Goal: Information Seeking & Learning: Learn about a topic

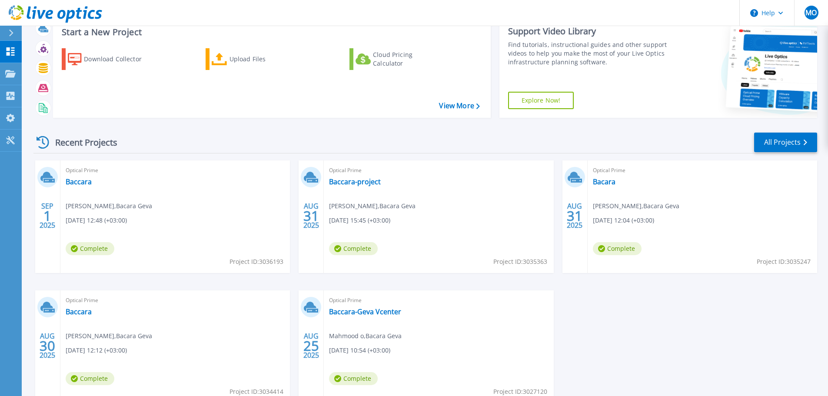
scroll to position [43, 0]
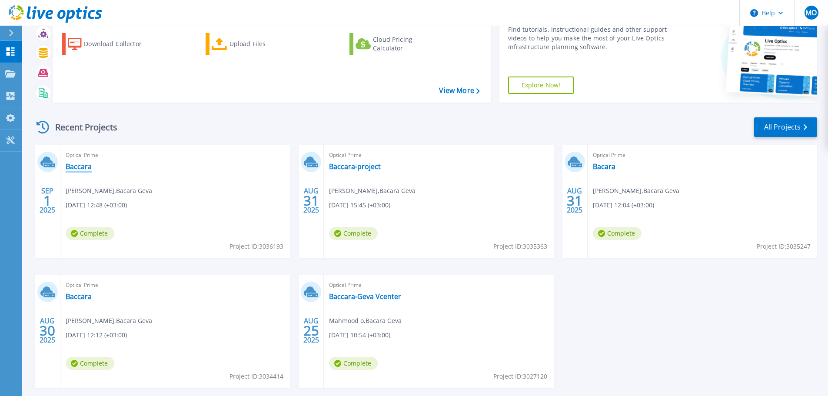
click at [78, 168] on link "Baccara" at bounding box center [79, 166] width 26 height 9
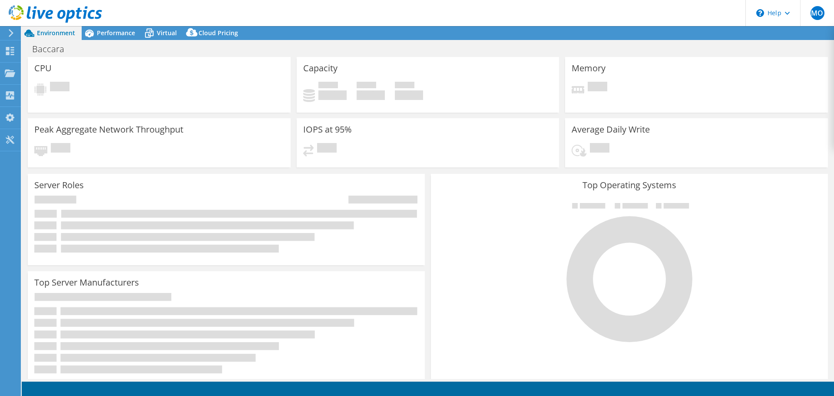
select select "USD"
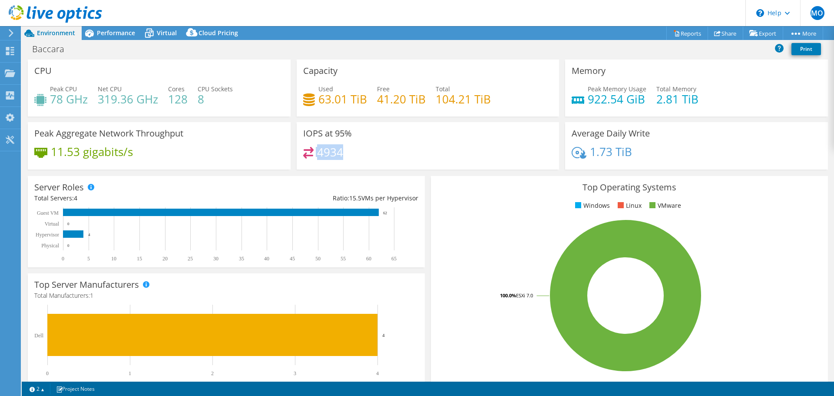
drag, startPoint x: 360, startPoint y: 155, endPoint x: 318, endPoint y: 156, distance: 42.2
click at [313, 158] on div "4934" at bounding box center [428, 156] width 250 height 19
click at [318, 156] on h4 "4934" at bounding box center [330, 152] width 26 height 10
drag, startPoint x: 350, startPoint y: 153, endPoint x: 318, endPoint y: 153, distance: 32.2
click at [316, 154] on div "4934" at bounding box center [428, 156] width 250 height 19
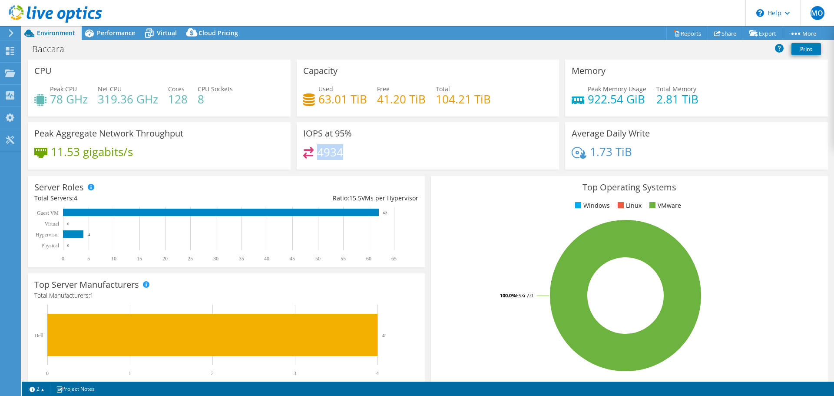
click at [318, 153] on h4 "4934" at bounding box center [330, 152] width 26 height 10
click at [392, 157] on div "4934" at bounding box center [428, 156] width 250 height 19
click at [332, 96] on h4 "63.01 TiB" at bounding box center [342, 99] width 49 height 10
click at [487, 88] on div "Total 104.21 TiB" at bounding box center [463, 94] width 55 height 20
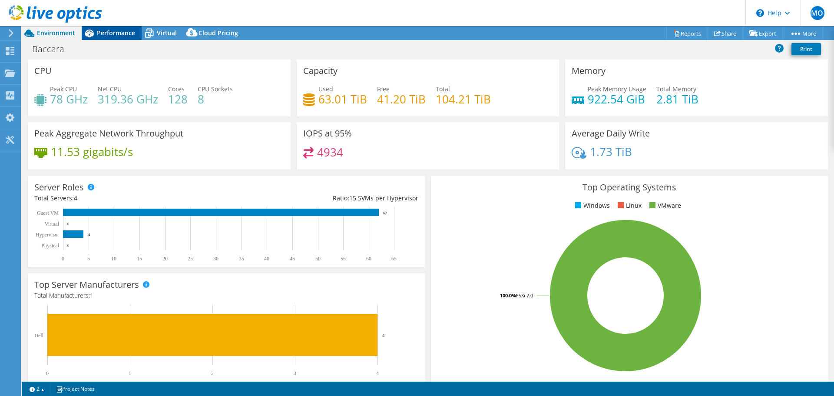
click at [110, 31] on span "Performance" at bounding box center [116, 33] width 38 height 8
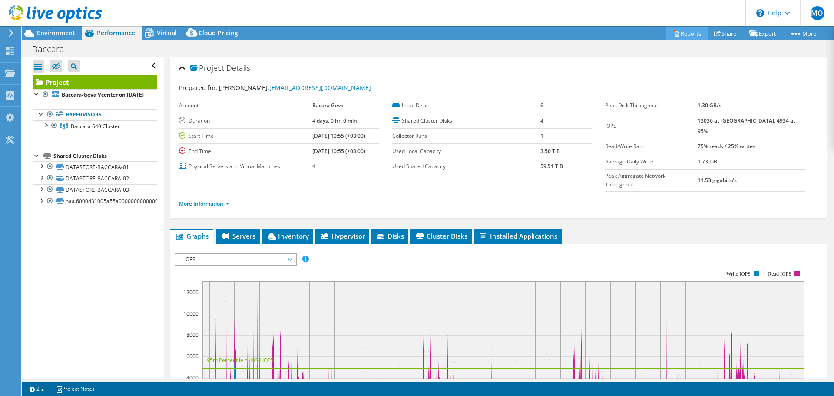
click at [687, 33] on link "Reports" at bounding box center [687, 33] width 42 height 13
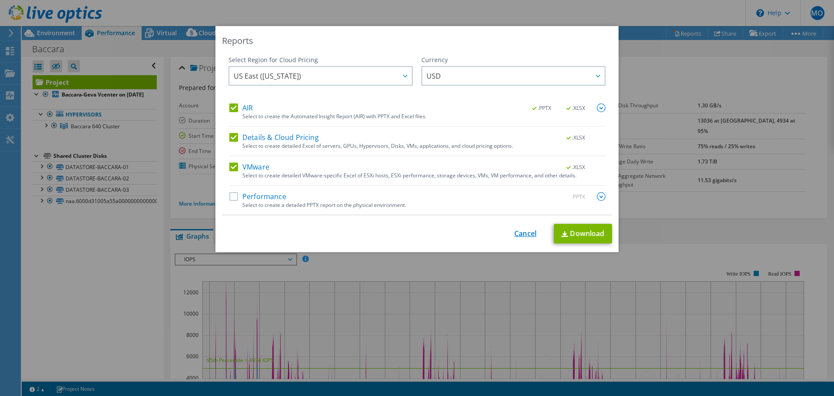
click at [519, 231] on link "Cancel" at bounding box center [525, 233] width 22 height 8
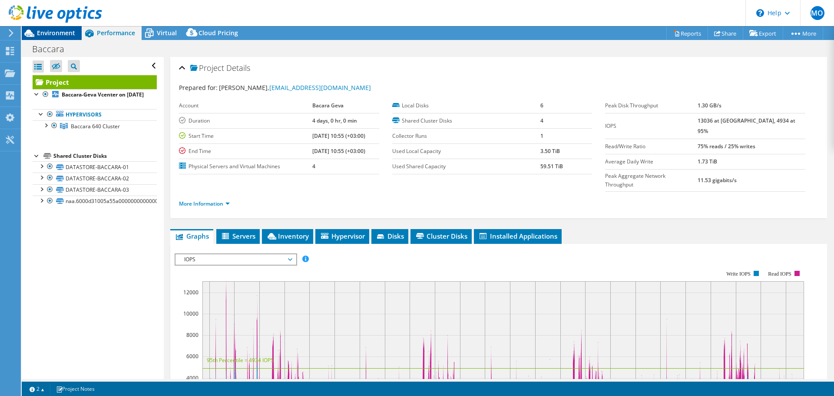
click at [52, 33] on span "Environment" at bounding box center [56, 33] width 38 height 8
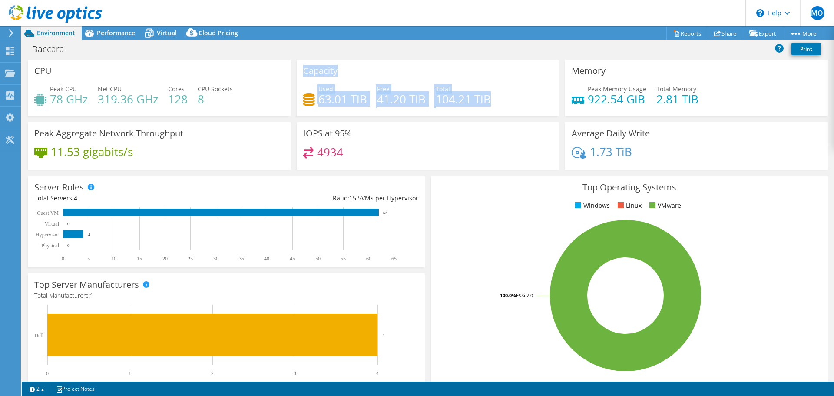
drag, startPoint x: 298, startPoint y: 81, endPoint x: 520, endPoint y: 101, distance: 222.9
click at [520, 101] on div "Capacity Used 63.01 TiB Free 41.20 TiB Total 104.21 TiB" at bounding box center [428, 88] width 263 height 57
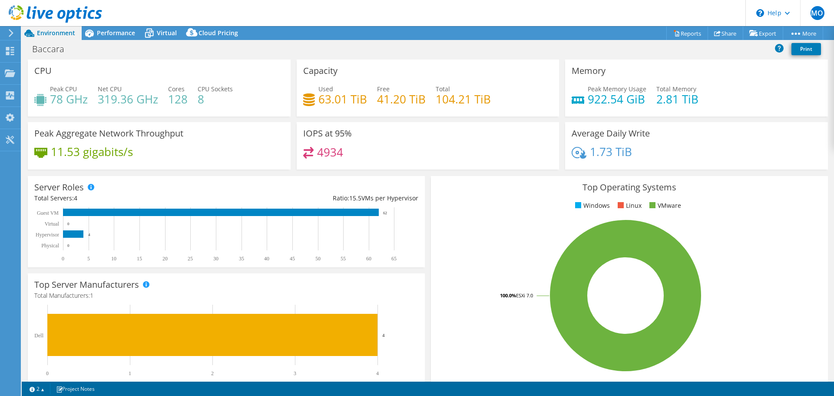
click at [520, 101] on div "Used 63.01 TiB Free 41.20 TiB Total 104.21 TiB" at bounding box center [428, 98] width 250 height 28
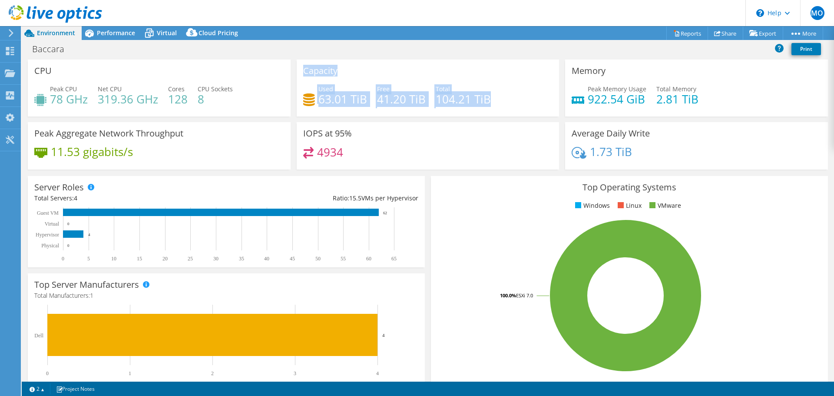
drag, startPoint x: 436, startPoint y: 90, endPoint x: 299, endPoint y: 60, distance: 140.1
click at [299, 60] on div "Capacity Used 63.01 TiB Free 41.20 TiB Total 104.21 TiB" at bounding box center [428, 88] width 263 height 57
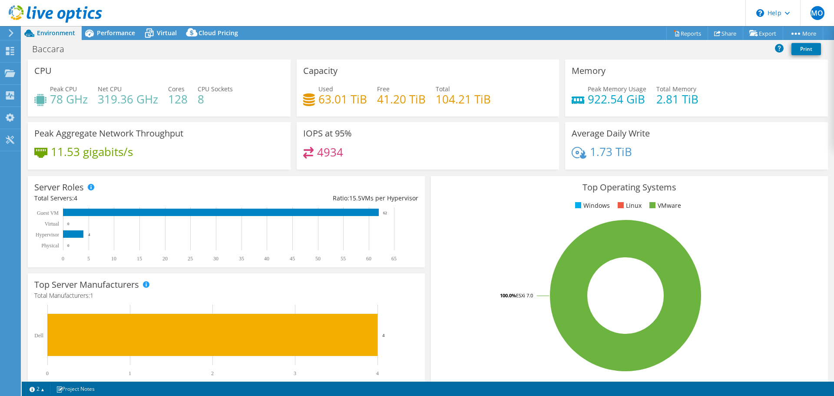
click at [299, 60] on div "Capacity Used 63.01 TiB Free 41.20 TiB Total 104.21 TiB" at bounding box center [428, 88] width 263 height 57
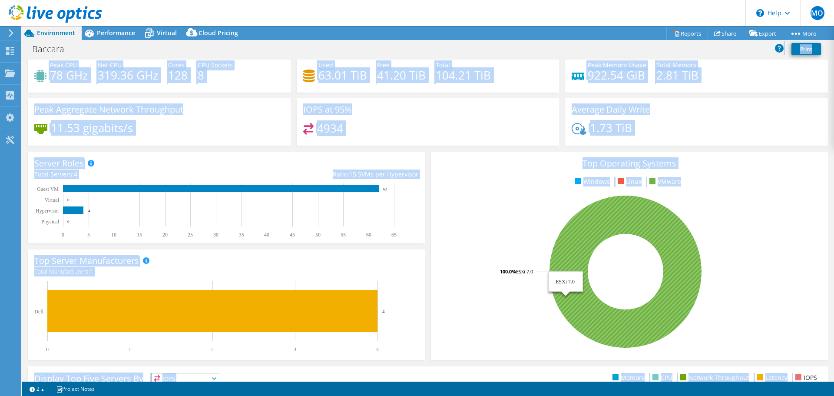
drag, startPoint x: 295, startPoint y: 59, endPoint x: 789, endPoint y: 380, distance: 589.5
click at [789, 379] on div "Project Actions Project Actions Reports Share Export vSAN ReadyNode Sizer" at bounding box center [428, 211] width 812 height 370
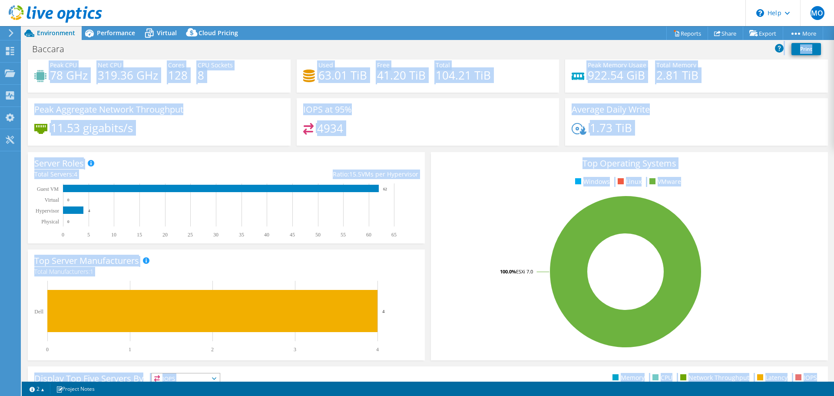
scroll to position [36, 0]
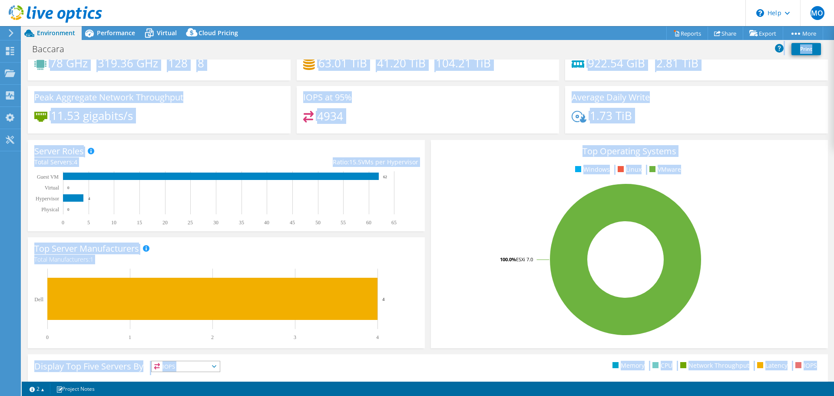
scroll to position [0, 0]
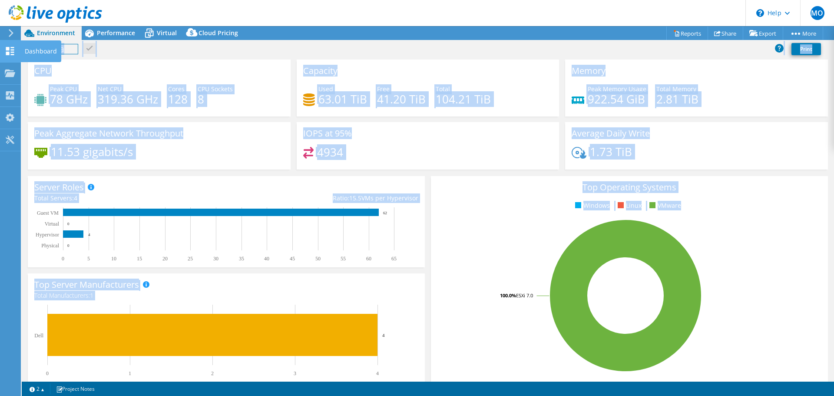
drag, startPoint x: 827, startPoint y: 371, endPoint x: 10, endPoint y: 49, distance: 877.7
click at [6, 49] on div "MO End User [PERSON_NAME] Omari [EMAIL_ADDRESS][DOMAIN_NAME] Bacara Geva My Pro…" at bounding box center [417, 198] width 834 height 396
click at [288, 128] on div "Peak Aggregate Network Throughput 11.53 gigabits/s" at bounding box center [159, 145] width 269 height 47
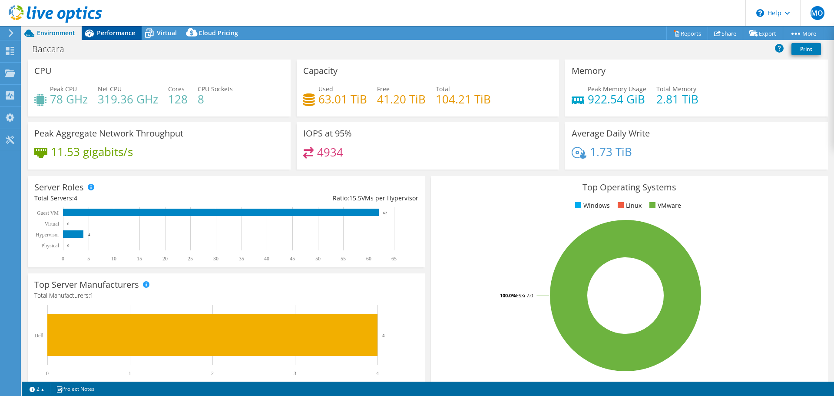
click at [101, 31] on span "Performance" at bounding box center [116, 33] width 38 height 8
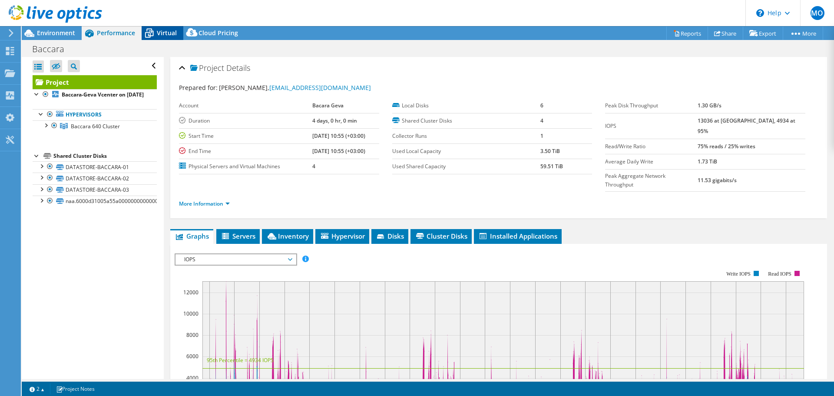
click at [175, 30] on span "Virtual" at bounding box center [167, 33] width 20 height 8
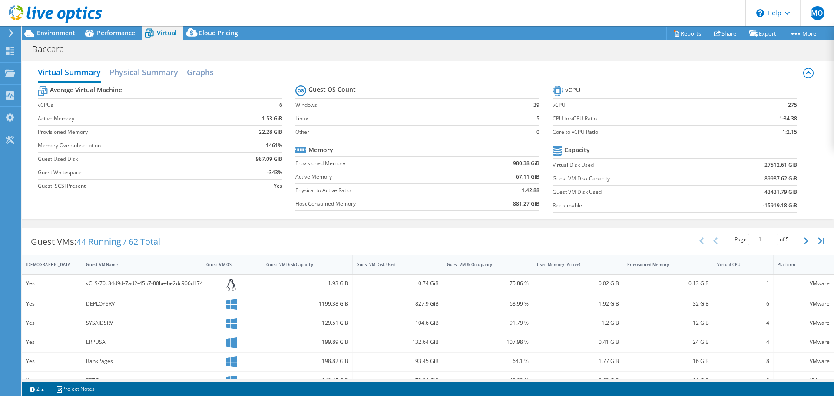
click at [261, 159] on b "987.09 GiB" at bounding box center [269, 159] width 27 height 9
click at [260, 159] on b "987.09 GiB" at bounding box center [269, 159] width 27 height 9
drag, startPoint x: 260, startPoint y: 159, endPoint x: 249, endPoint y: 159, distance: 10.9
click at [258, 159] on b "987.09 GiB" at bounding box center [269, 159] width 27 height 9
click at [253, 158] on td "987.09 GiB" at bounding box center [253, 158] width 59 height 13
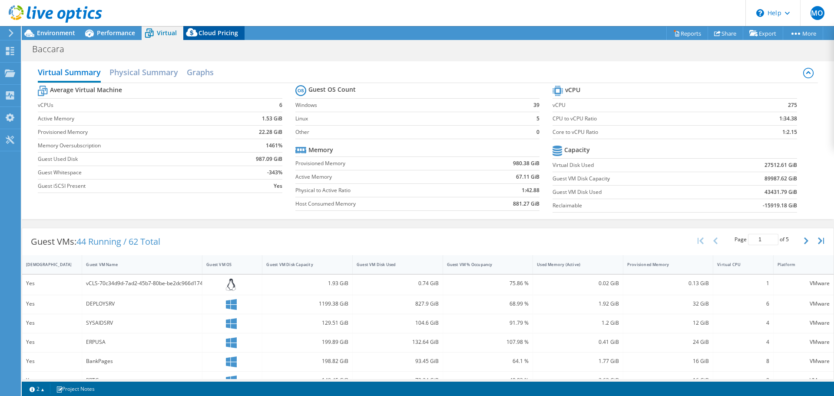
click at [199, 34] on icon at bounding box center [191, 34] width 17 height 17
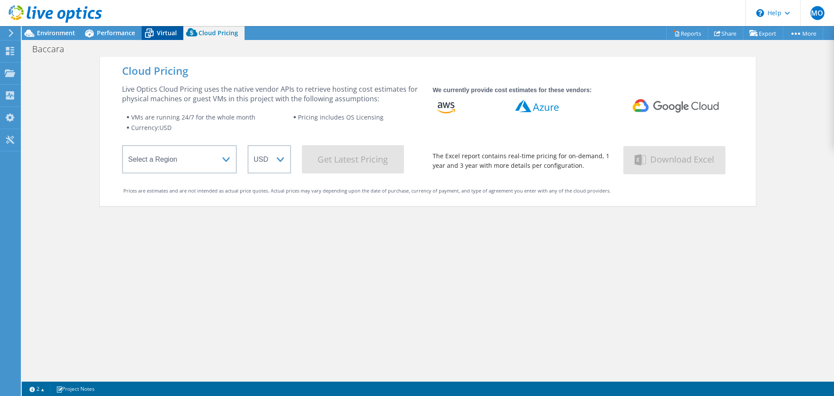
click at [149, 36] on icon at bounding box center [149, 33] width 15 height 15
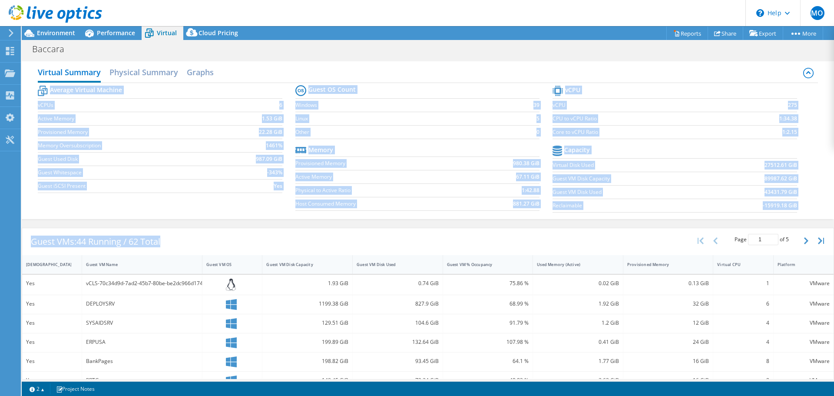
click at [715, 233] on div "Virtual Summary Physical Summary Graphs Average Virtual Machine vCPUs 6 Active …" at bounding box center [428, 313] width 812 height 512
click at [710, 211] on td "-15919.18 GiB" at bounding box center [753, 205] width 87 height 13
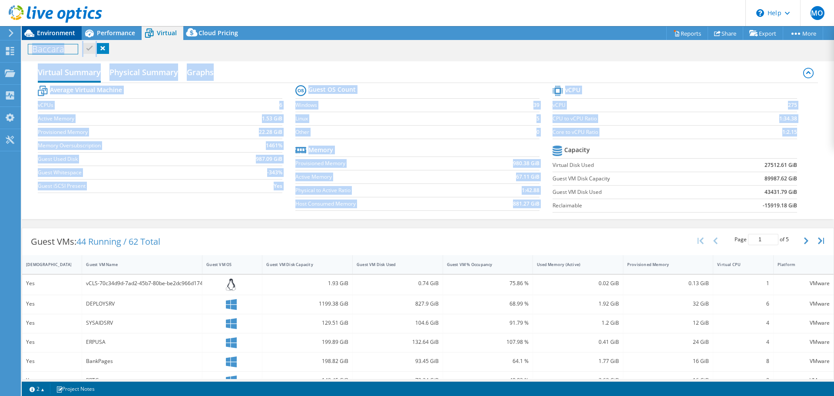
drag, startPoint x: 803, startPoint y: 209, endPoint x: 41, endPoint y: 35, distance: 781.6
click at [25, 32] on div "Project Actions Project Actions Reports Share Export vSAN ReadyNode Sizer" at bounding box center [428, 211] width 812 height 370
click at [361, 75] on div "Virtual Summary Physical Summary Graphs" at bounding box center [428, 73] width 780 height 20
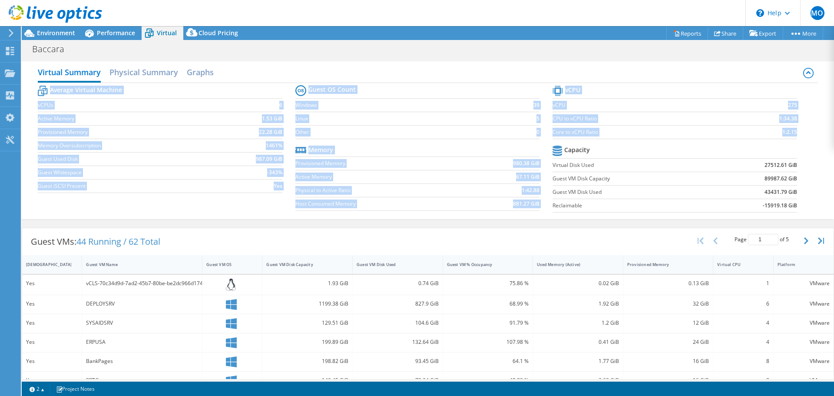
drag, startPoint x: 337, startPoint y: 64, endPoint x: 812, endPoint y: 210, distance: 497.6
click at [812, 210] on div "Virtual Summary Physical Summary Graphs Average Virtual Machine vCPUs 6 Active …" at bounding box center [428, 140] width 812 height 158
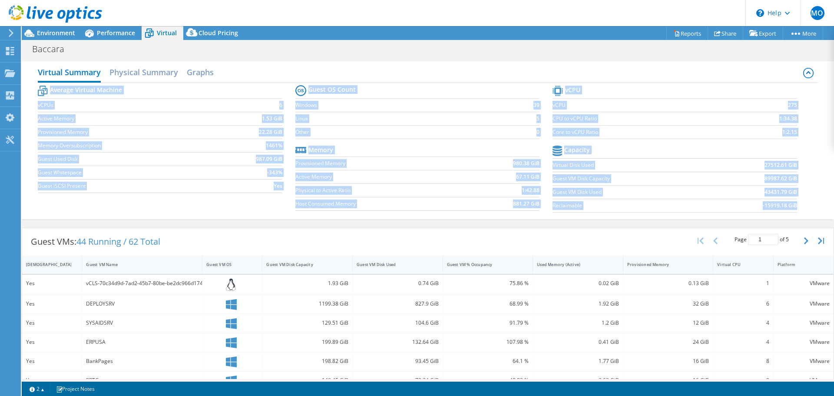
drag, startPoint x: 812, startPoint y: 210, endPoint x: 378, endPoint y: 59, distance: 460.4
click at [378, 59] on div "Virtual Summary Physical Summary Graphs Average Virtual Machine vCPUs 6 Active …" at bounding box center [428, 140] width 812 height 166
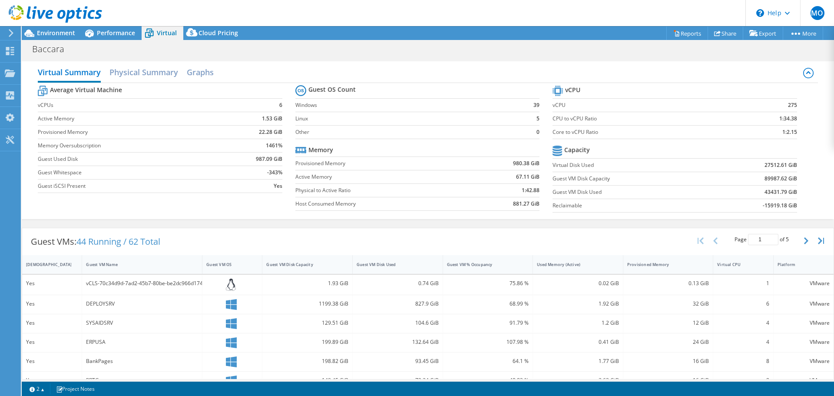
click at [378, 59] on div "Virtual Summary Physical Summary Graphs Average Virtual Machine vCPUs 6 Active …" at bounding box center [428, 140] width 812 height 166
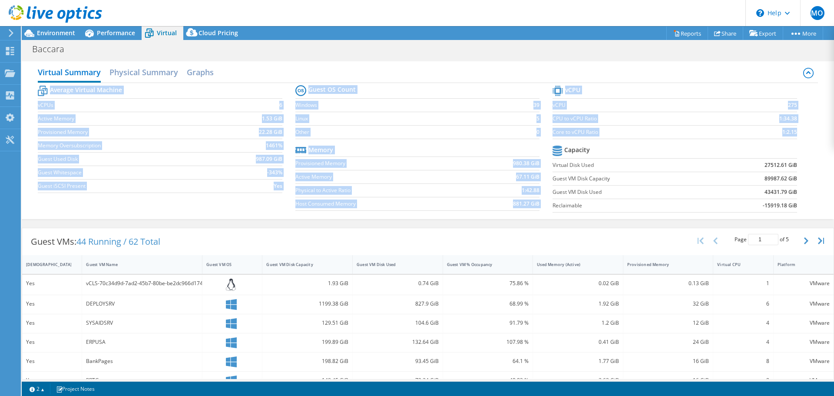
drag, startPoint x: 378, startPoint y: 59, endPoint x: 803, endPoint y: 214, distance: 452.9
click at [803, 214] on div "Virtual Summary Physical Summary Graphs Average Virtual Machine vCPUs 6 Active …" at bounding box center [428, 140] width 812 height 166
click at [803, 213] on section "vCPU vCPU 275 CPU to vCPU Ratio 1:34.38 Core to vCPU Ratio 1:2.15 Capacity Virt…" at bounding box center [681, 149] width 257 height 133
drag, startPoint x: 810, startPoint y: 212, endPoint x: 448, endPoint y: 52, distance: 395.5
click at [448, 52] on div "Project Actions Project Actions Reports Share Export vSAN ReadyNode Sizer" at bounding box center [428, 211] width 812 height 370
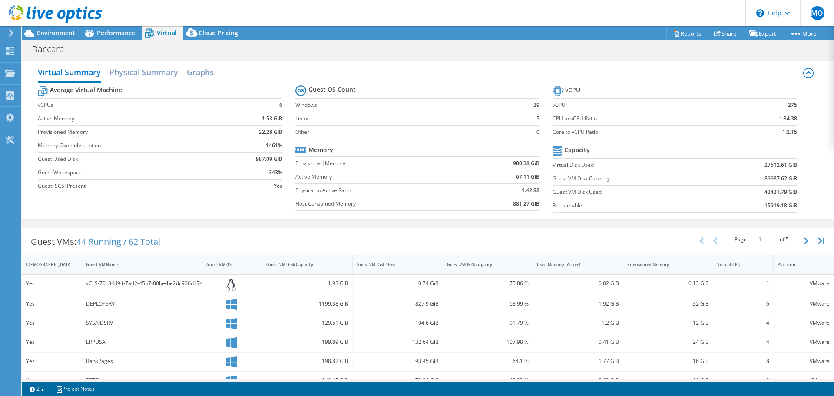
click at [448, 52] on div "Baccara Print" at bounding box center [428, 49] width 812 height 16
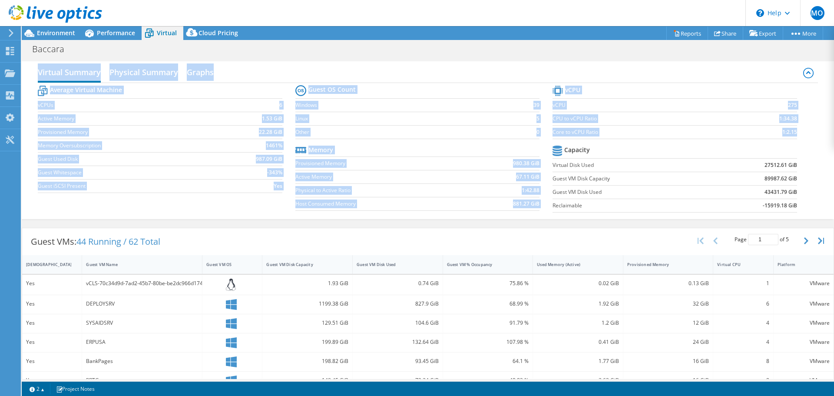
drag, startPoint x: 434, startPoint y: 48, endPoint x: 811, endPoint y: 212, distance: 410.7
click at [811, 212] on div "Project Actions Project Actions Reports Share Export vSAN ReadyNode Sizer" at bounding box center [428, 211] width 812 height 370
click at [811, 212] on div "Average Virtual Machine vCPUs 6 Active Memory 1.53 GiB Provisioned Memory 22.28…" at bounding box center [428, 150] width 780 height 134
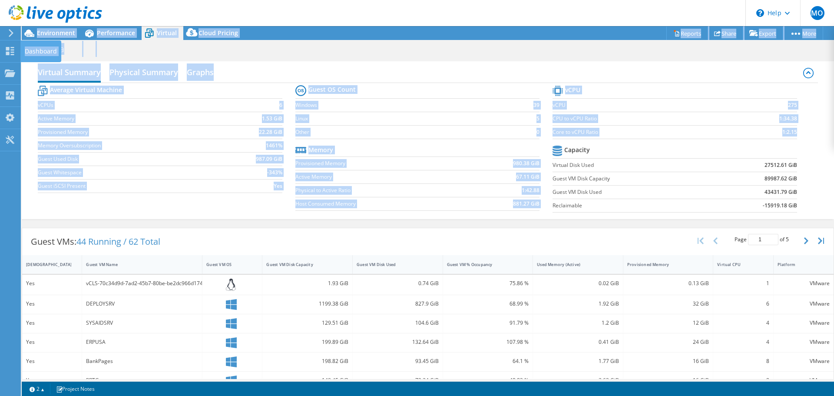
drag, startPoint x: 812, startPoint y: 212, endPoint x: 273, endPoint y: 54, distance: 561.6
click at [18, 43] on div "MO End User [PERSON_NAME] Omari [EMAIL_ADDRESS][DOMAIN_NAME] Bacara Geva My Pro…" at bounding box center [417, 198] width 834 height 396
click at [361, 59] on div "Virtual Summary Physical Summary Graphs Average Virtual Machine vCPUs 6 Active …" at bounding box center [428, 140] width 812 height 166
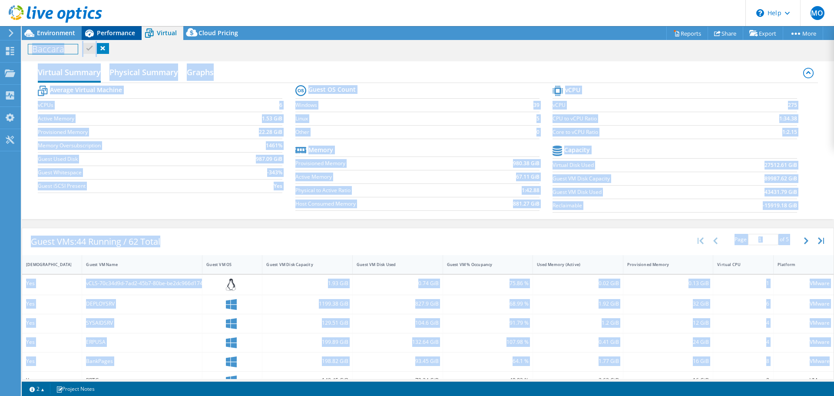
drag, startPoint x: 822, startPoint y: 370, endPoint x: 103, endPoint y: 30, distance: 795.4
click at [11, 25] on div "MO End User [PERSON_NAME] Omari [EMAIL_ADDRESS][DOMAIN_NAME] Bacara Geva My Pro…" at bounding box center [417, 198] width 834 height 396
click at [441, 45] on div "Baccara Print" at bounding box center [428, 49] width 812 height 16
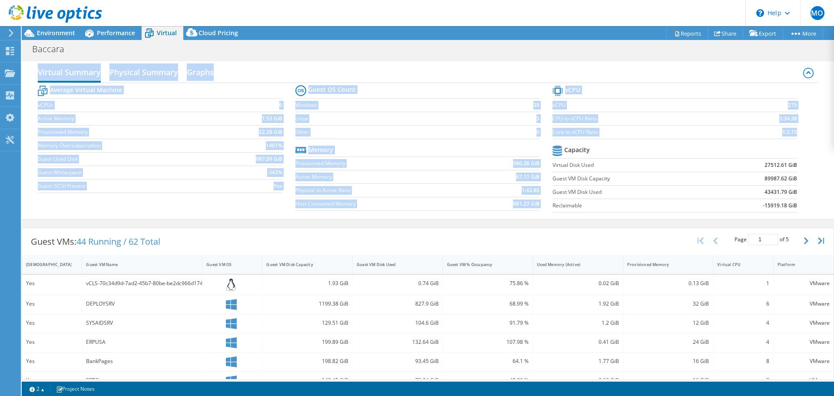
drag, startPoint x: 483, startPoint y: 57, endPoint x: 795, endPoint y: 205, distance: 345.3
click at [795, 205] on div "Project Actions Project Actions Reports Share Export vSAN ReadyNode Sizer" at bounding box center [428, 211] width 812 height 370
click at [795, 205] on section "vCPU vCPU 275 CPU to vCPU Ratio 1:34.38 Core to vCPU Ratio 1:2.15 Capacity Virt…" at bounding box center [681, 149] width 257 height 133
drag, startPoint x: 796, startPoint y: 205, endPoint x: 337, endPoint y: 54, distance: 483.2
click at [337, 54] on div "Project Actions Project Actions Reports Share Export vSAN ReadyNode Sizer" at bounding box center [428, 211] width 812 height 370
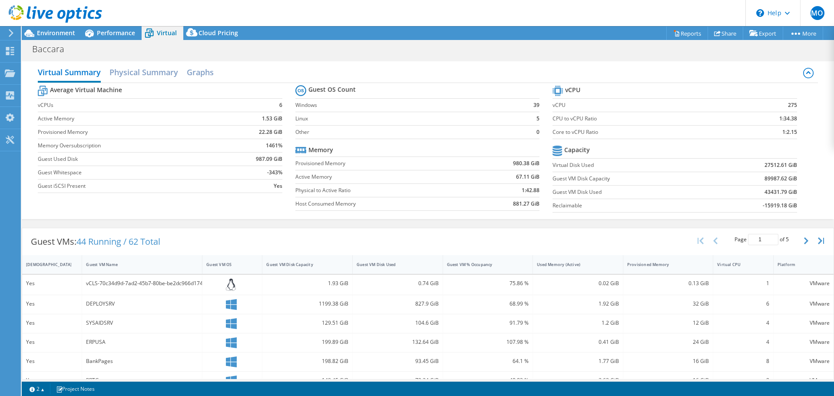
click at [338, 54] on div "Baccara Print" at bounding box center [428, 49] width 812 height 16
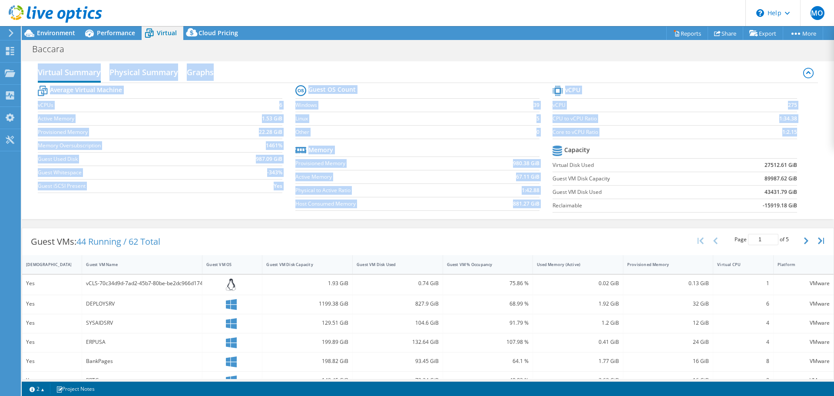
drag, startPoint x: 332, startPoint y: 52, endPoint x: 797, endPoint y: 216, distance: 493.0
click at [797, 216] on div "Project Actions Project Actions Reports Share Export vSAN ReadyNode Sizer" at bounding box center [428, 211] width 812 height 370
click at [797, 216] on section "vCPU vCPU 275 CPU to vCPU Ratio 1:34.38 Core to vCPU Ratio 1:2.15 Capacity Virt…" at bounding box center [681, 149] width 257 height 133
drag, startPoint x: 808, startPoint y: 212, endPoint x: 280, endPoint y: 53, distance: 551.8
click at [280, 53] on div "Project Actions Project Actions Reports Share Export vSAN ReadyNode Sizer" at bounding box center [428, 211] width 812 height 370
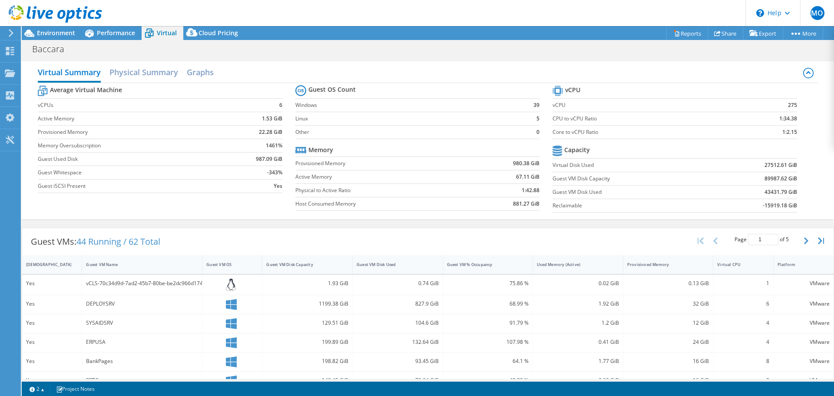
click at [280, 53] on div "Baccara Print" at bounding box center [428, 49] width 812 height 16
drag, startPoint x: 30, startPoint y: 47, endPoint x: 814, endPoint y: 206, distance: 800.1
click at [814, 206] on div "Project Actions Project Actions Reports Share Export vSAN ReadyNode Sizer" at bounding box center [428, 211] width 812 height 370
click at [814, 206] on div "Virtual Summary Physical Summary Graphs Average Virtual Machine vCPUs 6 Active …" at bounding box center [428, 140] width 812 height 158
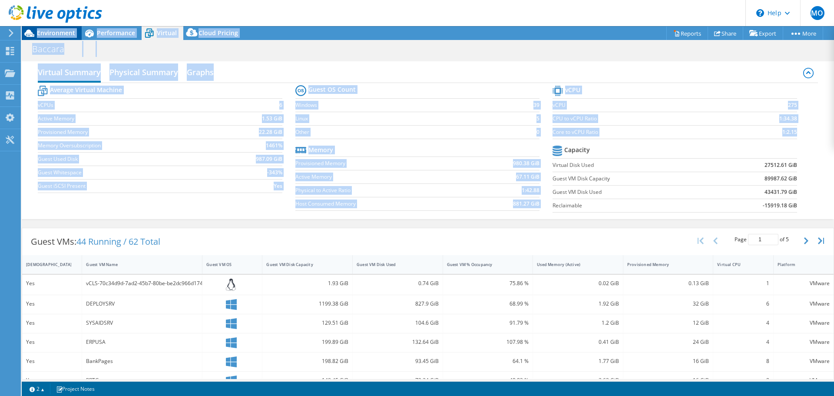
drag, startPoint x: 809, startPoint y: 212, endPoint x: 29, endPoint y: 36, distance: 800.3
click at [29, 36] on div "Project Actions Project Actions Reports Share Export vSAN ReadyNode Sizer" at bounding box center [428, 211] width 812 height 370
click at [335, 70] on div "Virtual Summary Physical Summary Graphs" at bounding box center [428, 73] width 780 height 20
drag, startPoint x: 805, startPoint y: 210, endPoint x: 29, endPoint y: 17, distance: 799.2
click at [29, 17] on div "MO End User [PERSON_NAME] Omari [EMAIL_ADDRESS][DOMAIN_NAME] Bacara Geva My Pro…" at bounding box center [417, 198] width 834 height 396
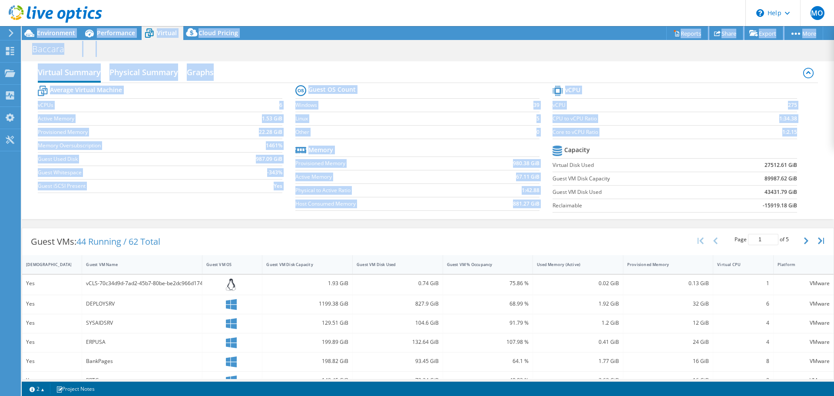
click at [430, 64] on div "Virtual Summary Physical Summary Graphs" at bounding box center [428, 73] width 780 height 20
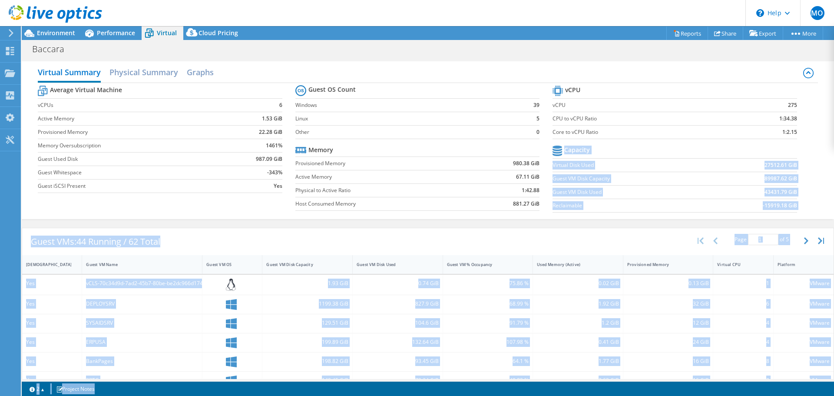
drag, startPoint x: 804, startPoint y: 211, endPoint x: 138, endPoint y: 16, distance: 693.9
click at [1, 0] on html "MO End User [PERSON_NAME] Omari [EMAIL_ADDRESS][DOMAIN_NAME] Bacara Geva My Pro…" at bounding box center [417, 198] width 834 height 396
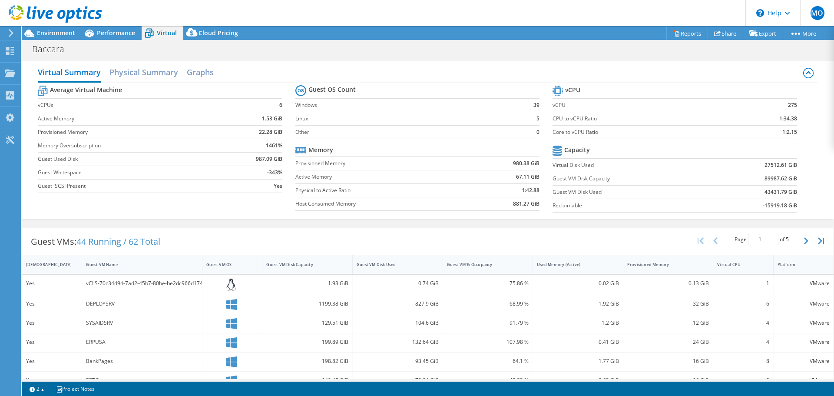
click at [375, 58] on div "Virtual Summary Physical Summary Graphs Average Virtual Machine vCPUs 6 Active …" at bounding box center [428, 140] width 812 height 166
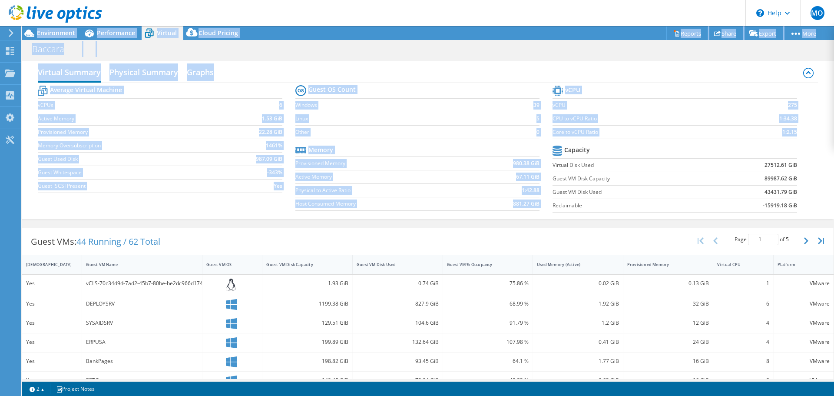
drag, startPoint x: 814, startPoint y: 208, endPoint x: 40, endPoint y: 23, distance: 795.5
click at [27, 21] on div "MO End User [PERSON_NAME] Omari [EMAIL_ADDRESS][DOMAIN_NAME] Bacara Geva My Pro…" at bounding box center [417, 198] width 834 height 396
click at [397, 79] on div "Virtual Summary Physical Summary Graphs" at bounding box center [428, 73] width 780 height 20
click at [471, 73] on div "Virtual Summary Physical Summary Graphs" at bounding box center [428, 73] width 780 height 20
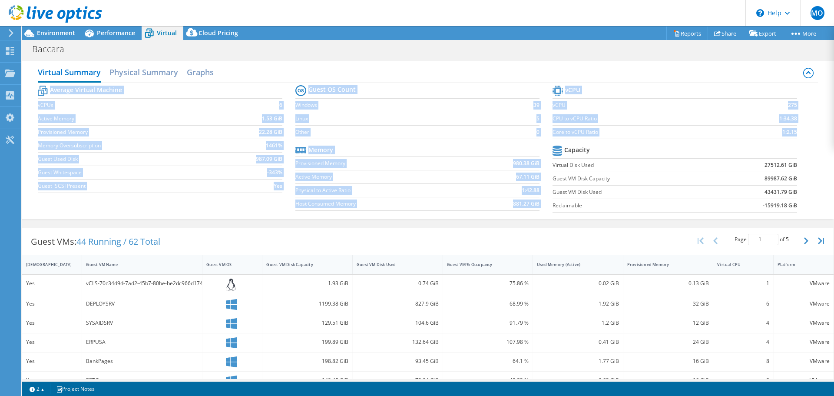
drag, startPoint x: 465, startPoint y: 58, endPoint x: 803, endPoint y: 205, distance: 368.7
click at [803, 205] on div "Virtual Summary Physical Summary Graphs Average Virtual Machine vCPUs 6 Active …" at bounding box center [428, 140] width 812 height 166
click at [803, 205] on section "vCPU vCPU 275 CPU to vCPU Ratio 1:34.38 Core to vCPU Ratio 1:2.15 Capacity Virt…" at bounding box center [681, 149] width 257 height 133
drag, startPoint x: 809, startPoint y: 212, endPoint x: 581, endPoint y: 71, distance: 268.0
click at [581, 71] on div "Virtual Summary Physical Summary Graphs Average Virtual Machine vCPUs 6 Active …" at bounding box center [428, 140] width 812 height 158
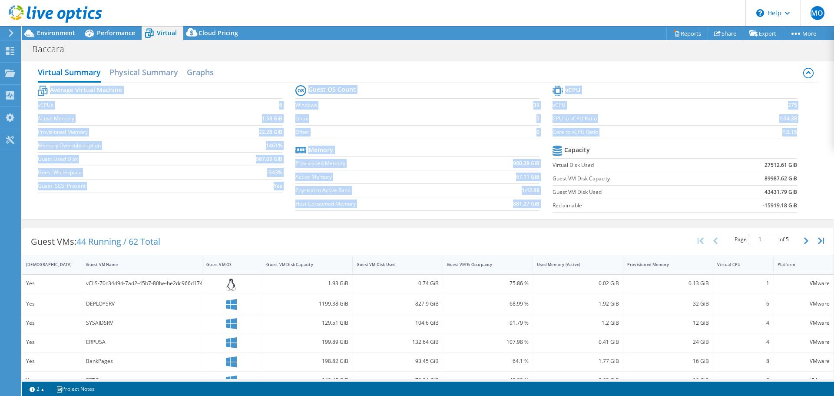
click at [581, 71] on div "Virtual Summary Physical Summary Graphs" at bounding box center [428, 73] width 780 height 20
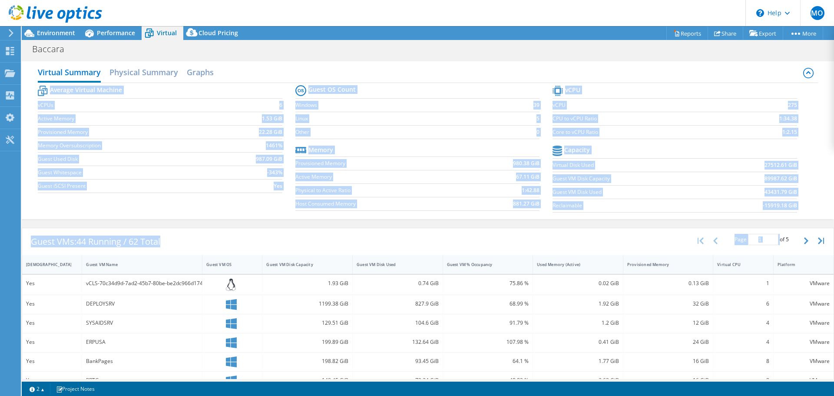
drag, startPoint x: 605, startPoint y: 93, endPoint x: 815, endPoint y: 216, distance: 244.2
click at [780, 225] on div "Virtual Summary Physical Summary Graphs Average Virtual Machine vCPUs 6 Active …" at bounding box center [428, 313] width 812 height 512
click at [818, 215] on div "Virtual Summary Physical Summary Graphs Average Virtual Machine vCPUs 6 Active …" at bounding box center [428, 140] width 812 height 158
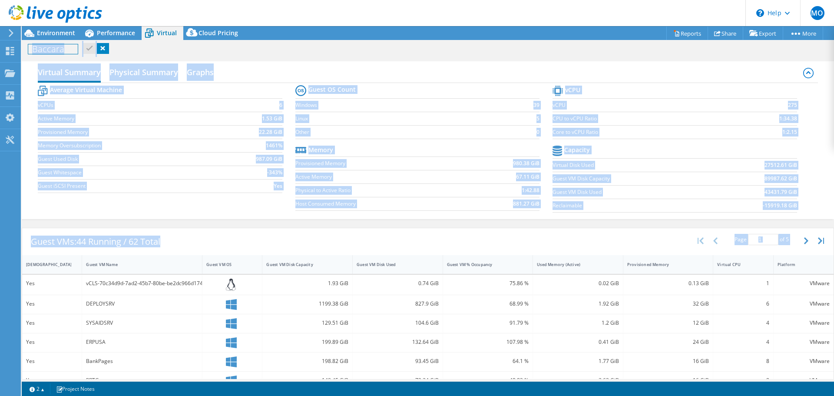
drag, startPoint x: 826, startPoint y: 244, endPoint x: 320, endPoint y: 47, distance: 543.0
click at [82, 25] on div "MO End User [PERSON_NAME] Omari [EMAIL_ADDRESS][DOMAIN_NAME] Bacara Geva My Pro…" at bounding box center [417, 198] width 834 height 396
click at [347, 46] on div "Baccara Print" at bounding box center [428, 49] width 812 height 16
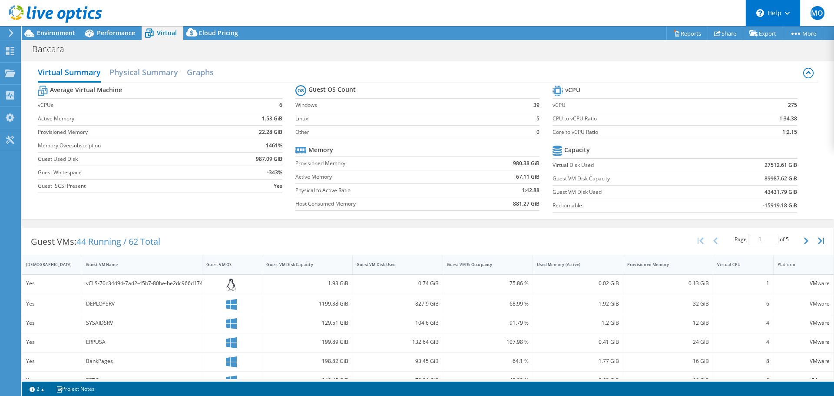
click at [780, 14] on div "\n Help" at bounding box center [773, 13] width 55 height 26
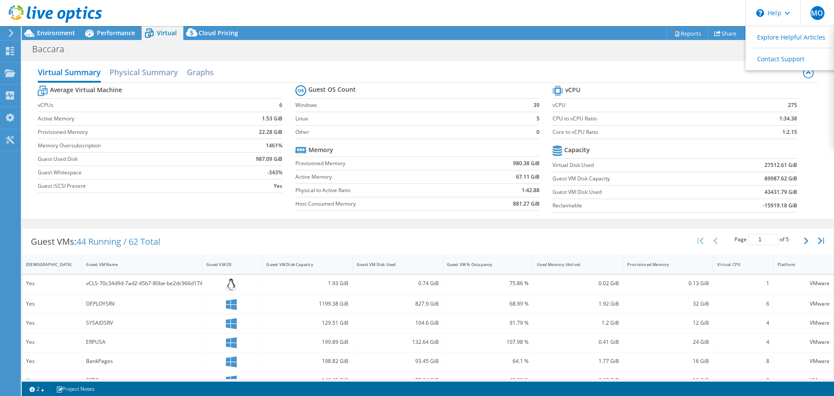
click at [684, 55] on div "Baccara Print" at bounding box center [428, 49] width 812 height 16
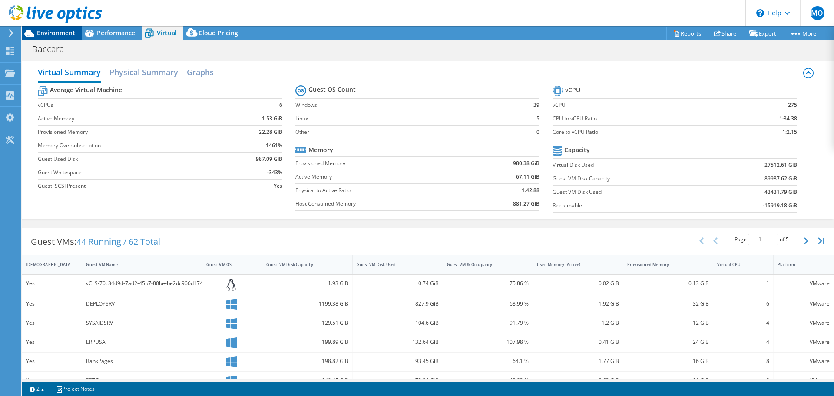
click at [40, 33] on span "Environment" at bounding box center [56, 33] width 38 height 8
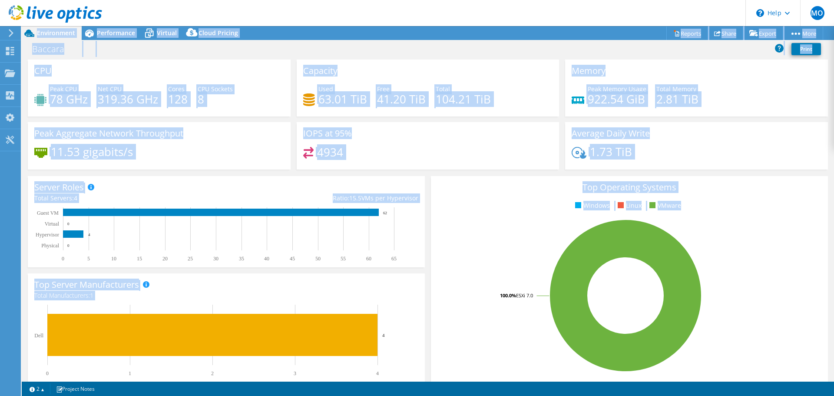
drag, startPoint x: 811, startPoint y: 375, endPoint x: 13, endPoint y: 17, distance: 874.6
click at [13, 17] on div "MO End User [PERSON_NAME] Omari [EMAIL_ADDRESS][DOMAIN_NAME] Bacara Geva My Pro…" at bounding box center [417, 198] width 834 height 396
click at [1, 9] on div at bounding box center [51, 14] width 102 height 29
drag, startPoint x: 1, startPoint y: 6, endPoint x: 44, endPoint y: 25, distance: 47.5
click at [44, 25] on div at bounding box center [51, 14] width 102 height 29
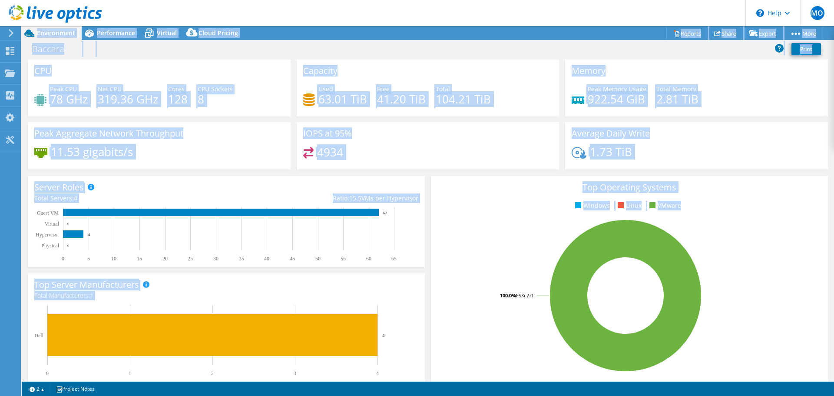
click at [248, 50] on div "Baccara Print" at bounding box center [428, 49] width 812 height 16
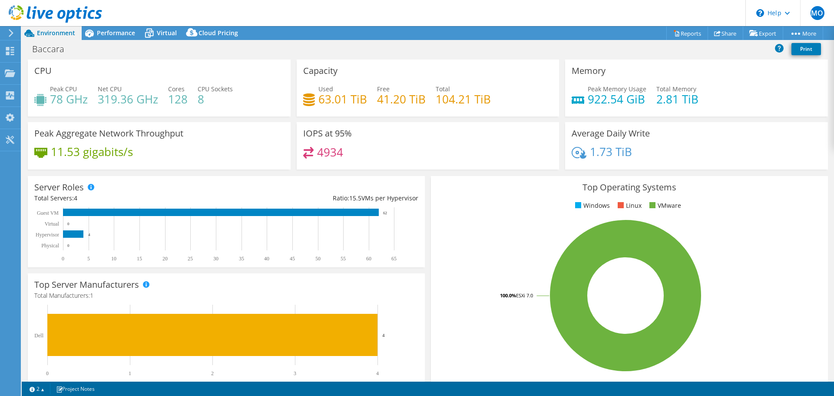
drag, startPoint x: 0, startPoint y: 7, endPoint x: 769, endPoint y: 321, distance: 831.0
click at [765, 318] on div "MO End User [PERSON_NAME] Omari [EMAIL_ADDRESS][DOMAIN_NAME] Bacara Geva My Pro…" at bounding box center [417, 198] width 834 height 396
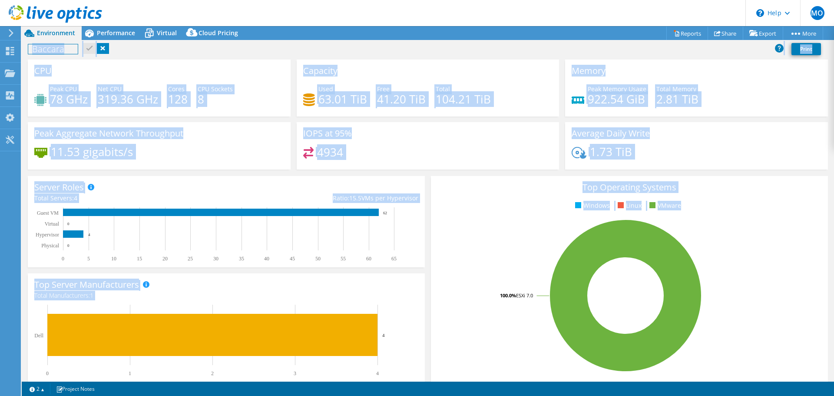
drag, startPoint x: 797, startPoint y: 373, endPoint x: 1, endPoint y: 23, distance: 869.7
click at [1, 23] on div "MO End User [PERSON_NAME] Omari [EMAIL_ADDRESS][DOMAIN_NAME] Bacara Geva My Pro…" at bounding box center [417, 198] width 834 height 396
click at [257, 83] on div "CPU Peak CPU 78 GHz Net CPU 319.36 GHz Cores 128 CPU Sockets 8" at bounding box center [159, 88] width 263 height 57
click at [272, 97] on div "Peak CPU 78 GHz Net CPU 319.36 GHz Cores 128 CPU Sockets 8" at bounding box center [159, 98] width 250 height 28
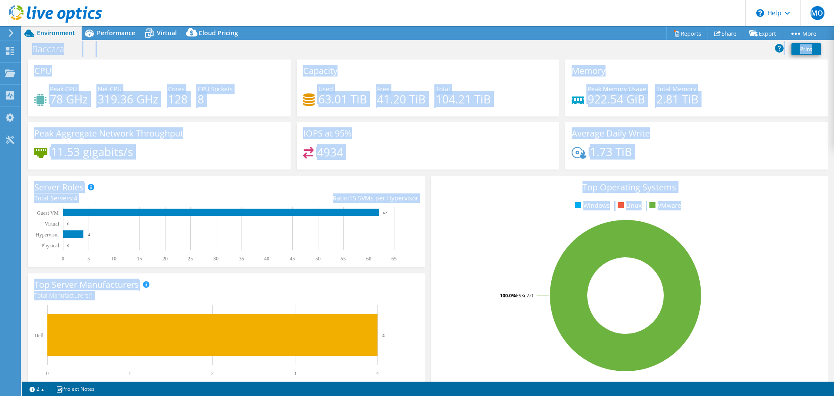
click at [307, 71] on h3 "Capacity" at bounding box center [320, 71] width 34 height 10
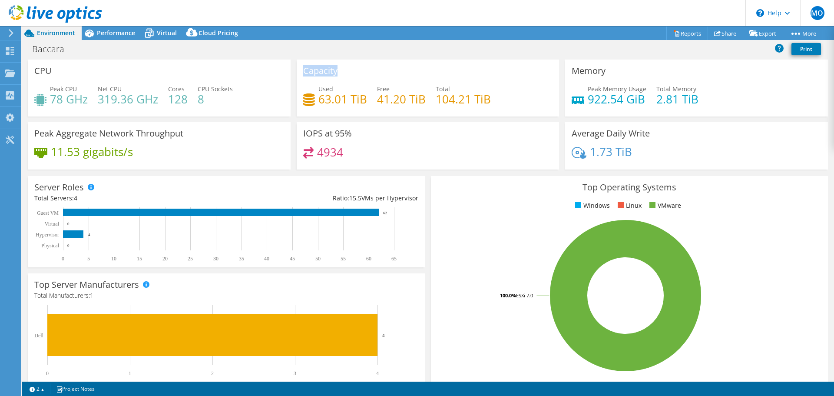
click at [307, 71] on h3 "Capacity" at bounding box center [320, 71] width 34 height 10
click at [297, 98] on div "Capacity Used 63.01 TiB Free 41.20 TiB Total 104.21 TiB" at bounding box center [428, 88] width 263 height 57
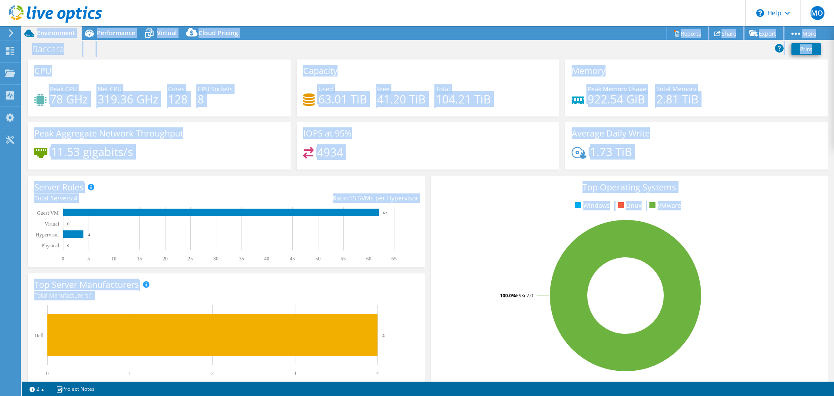
drag, startPoint x: 811, startPoint y: 332, endPoint x: 281, endPoint y: 50, distance: 600.7
click at [60, 10] on div "MO End User [PERSON_NAME] Omari [EMAIL_ADDRESS][DOMAIN_NAME] Bacara Geva My Pro…" at bounding box center [417, 198] width 834 height 396
click at [325, 46] on div "Baccara Print" at bounding box center [428, 49] width 812 height 16
